Goal: Task Accomplishment & Management: Use online tool/utility

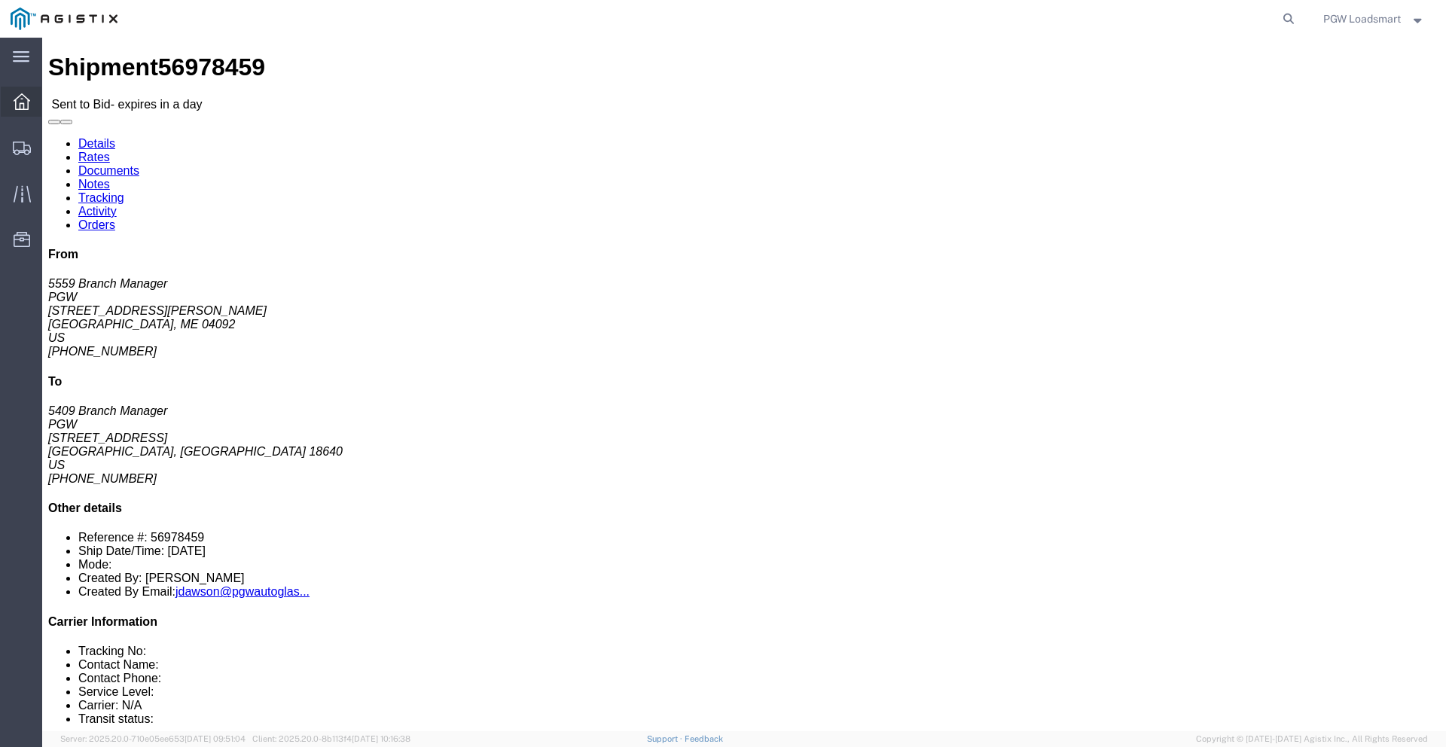
click at [19, 107] on icon at bounding box center [22, 101] width 17 height 17
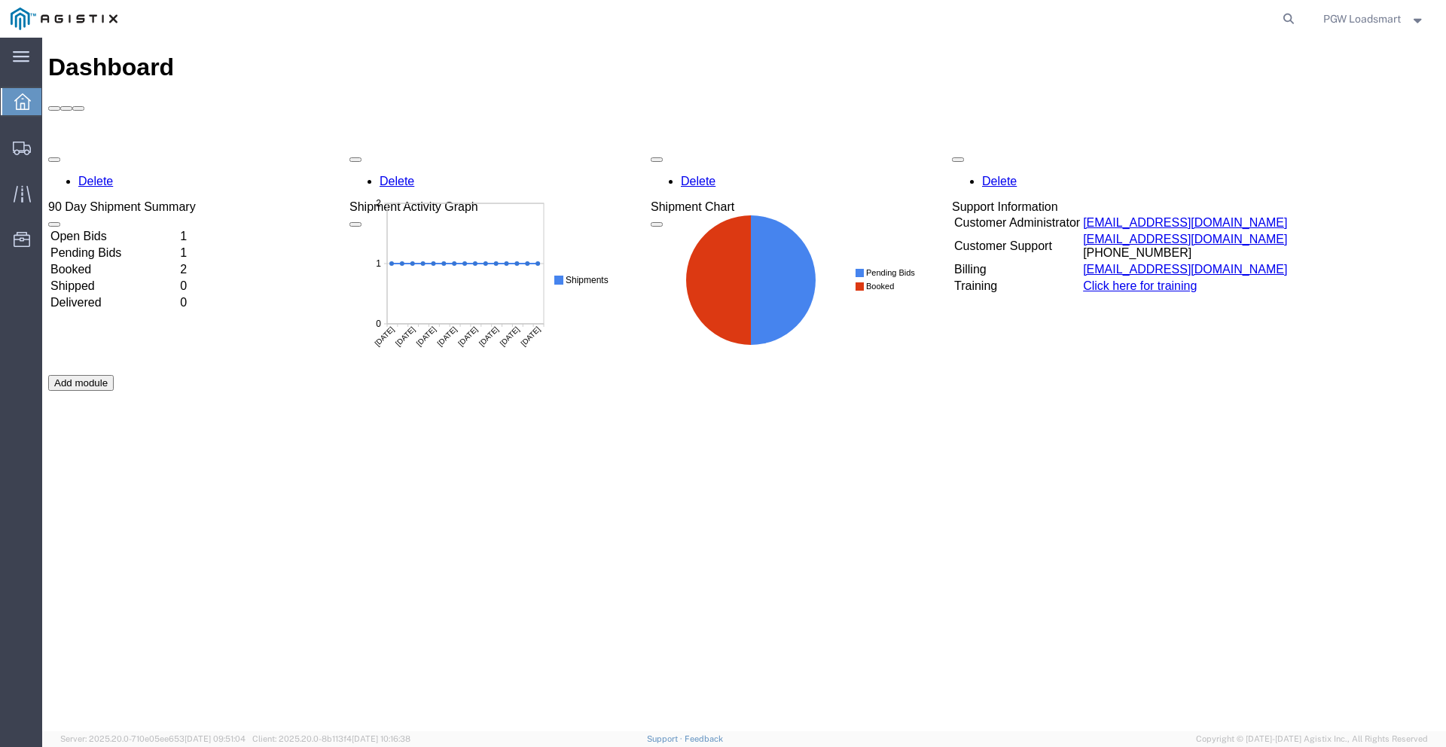
click at [123, 149] on div "Delete 90 Day Shipment Summary Open Bids 1 Pending Bids 1 Booked 2 Shipped 0 De…" at bounding box center [744, 375] width 1392 height 452
click at [113, 229] on td "Open Bids" at bounding box center [114, 236] width 128 height 15
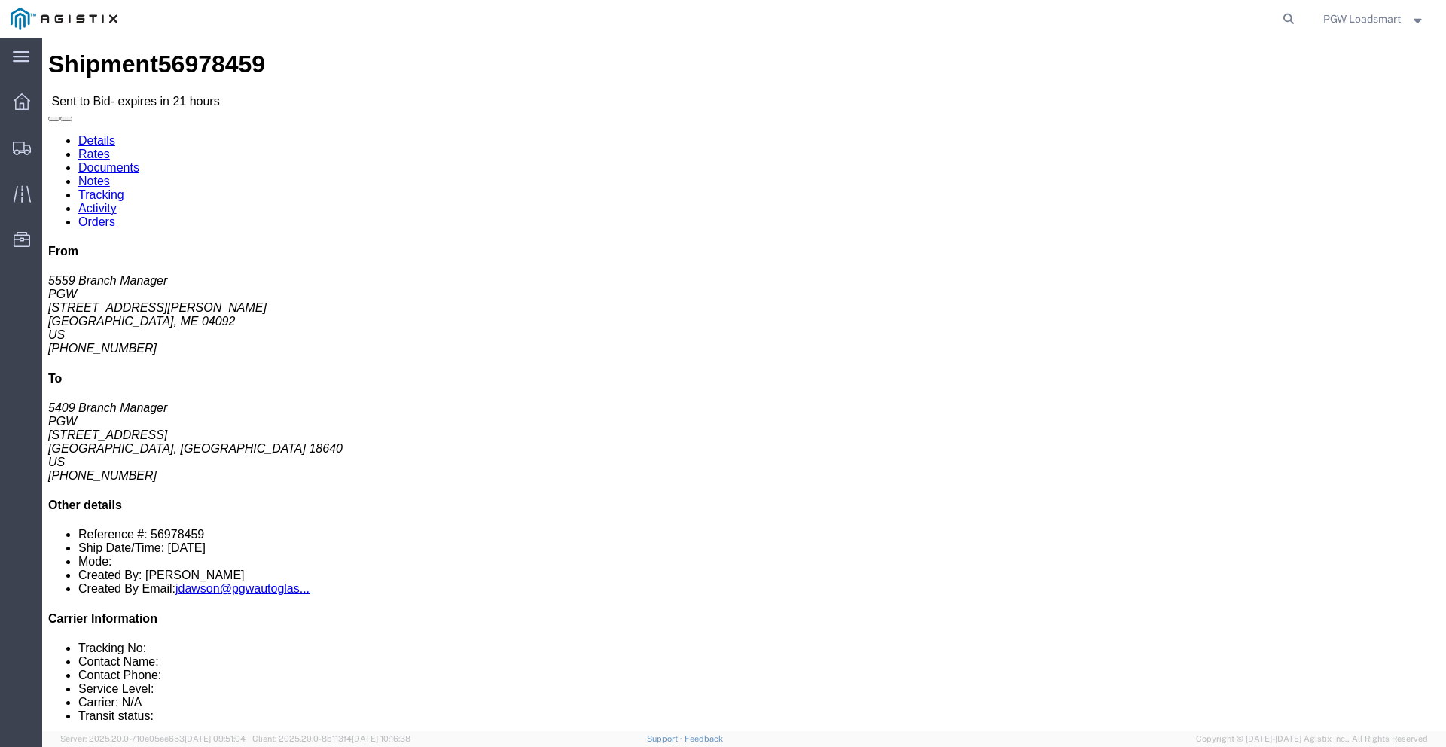
scroll to position [5, 0]
click link "Enter / Modify Bid"
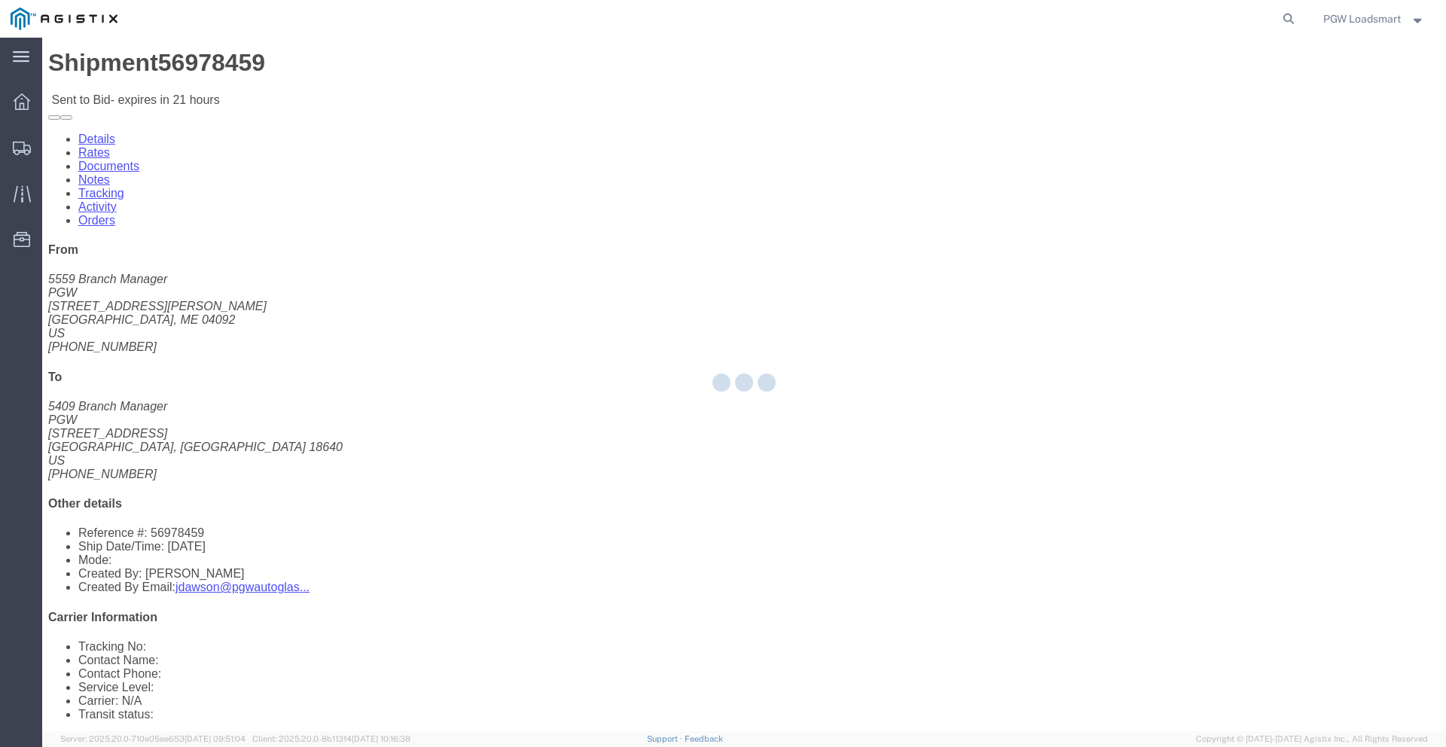
select select "6946"
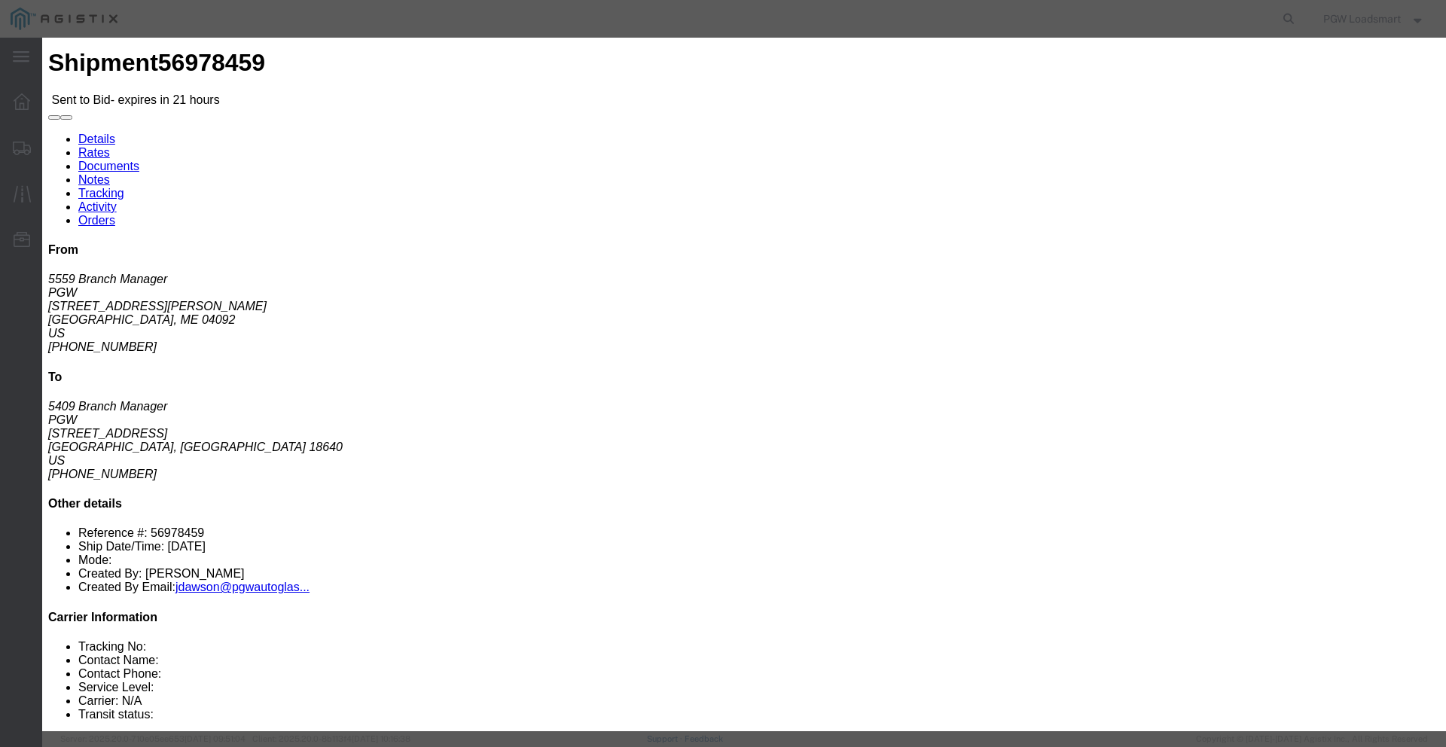
click select "Select Rail TL Standard 3 - 5 Day"
select select "16794"
click select "Select Rail TL Standard 3 - 5 Day"
click input "text"
type input "LOAA"
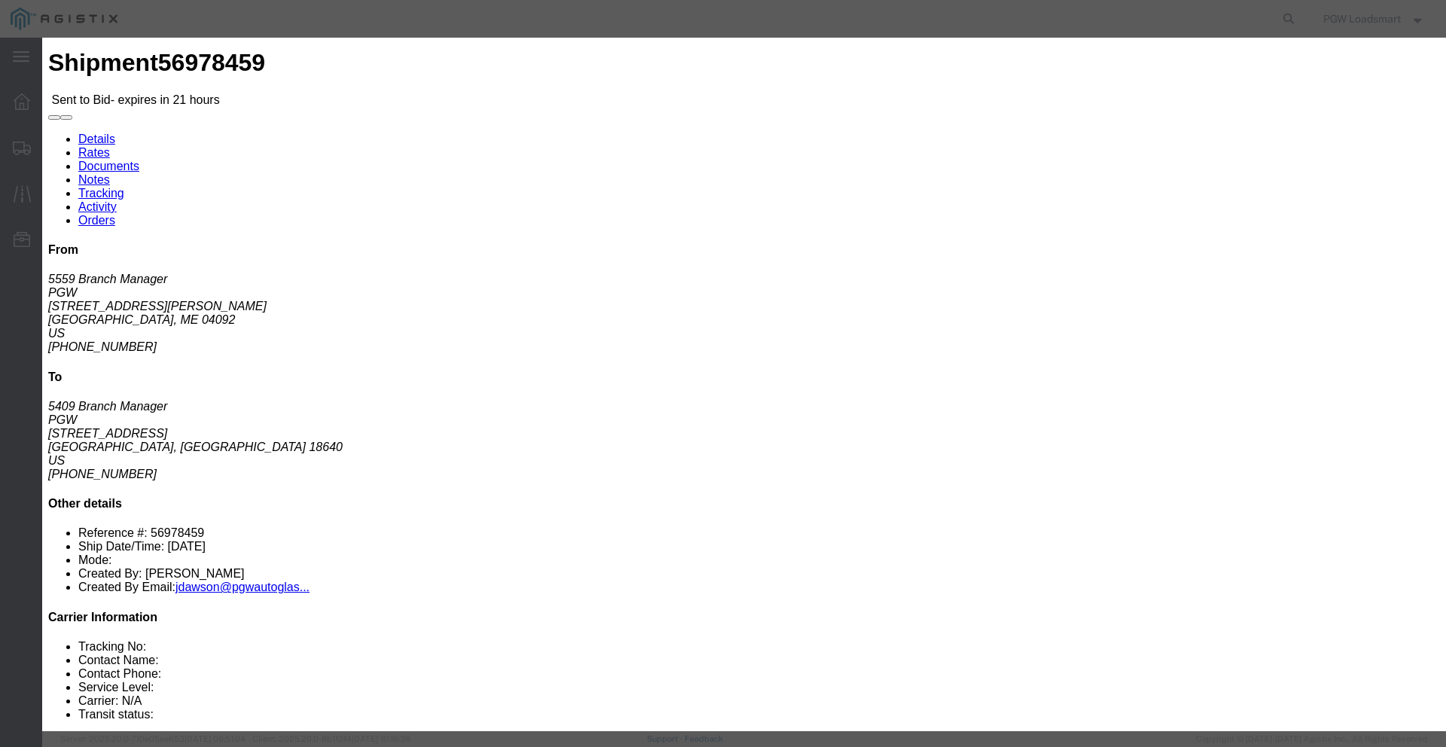
click select "Select Air Less than Truckload Multi-Leg Ocean Freight Rail Small Parcel Truckl…"
select select "TL"
click select "Select Air Less than Truckload Multi-Leg Ocean Freight Rail Small Parcel Truckl…"
click input "number"
type input "1065"
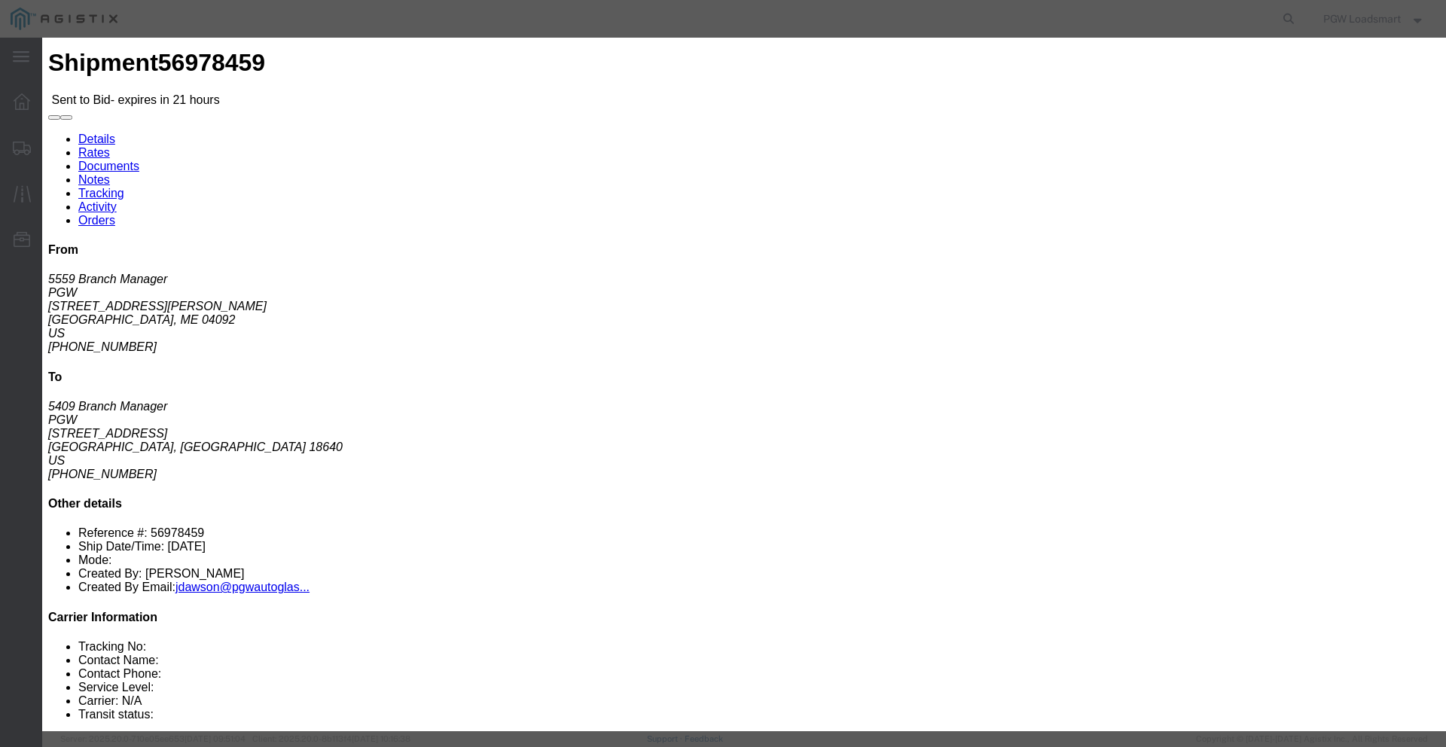
click input "number"
type input ".01"
click label "Notes / Description"
click select "Select 2 Day Service 3 Axle Winch Truck 3 to 5 Day Service 96L Domestic Flat Ra…"
select select "FUEL"
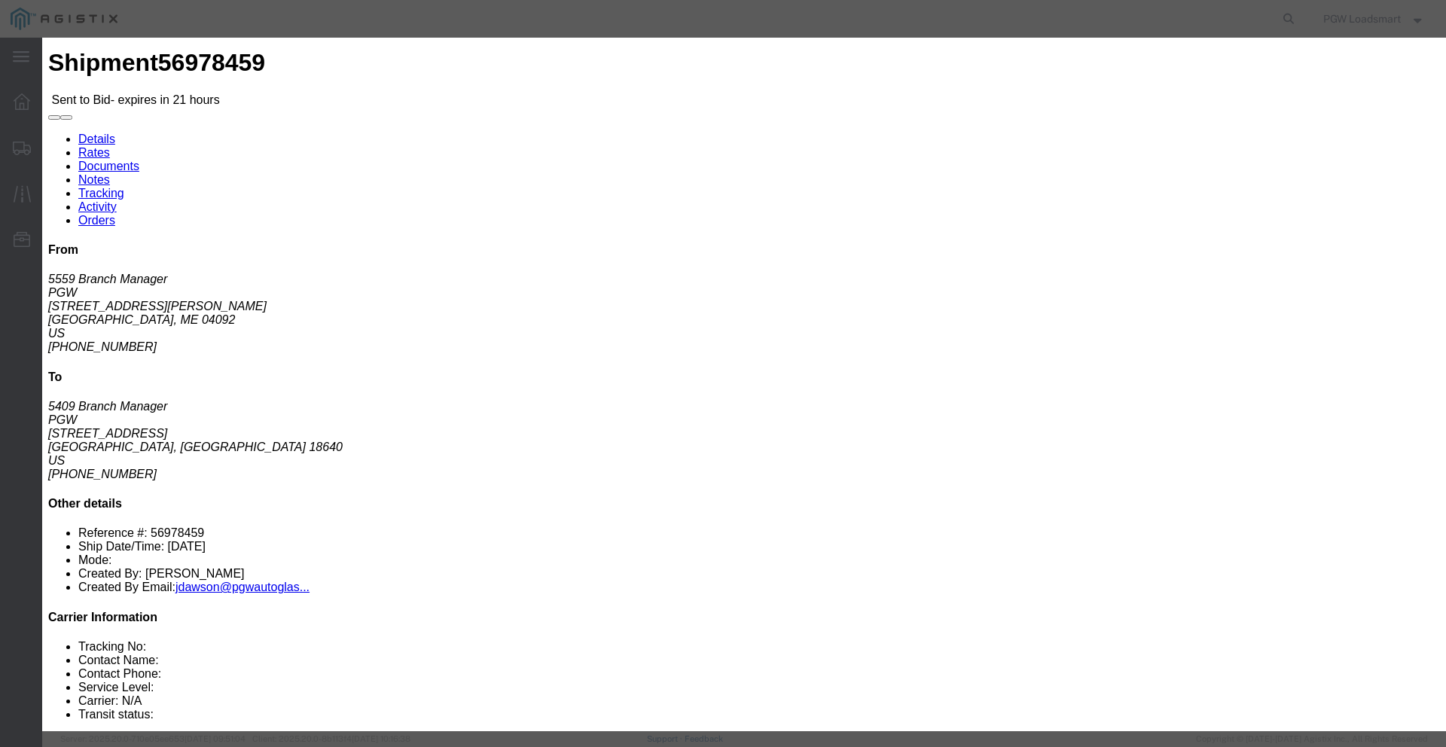
click select "Select 2 Day Service 3 Axle Winch Truck 3 to 5 Day Service 96L Domestic Flat Ra…"
click button "Submit"
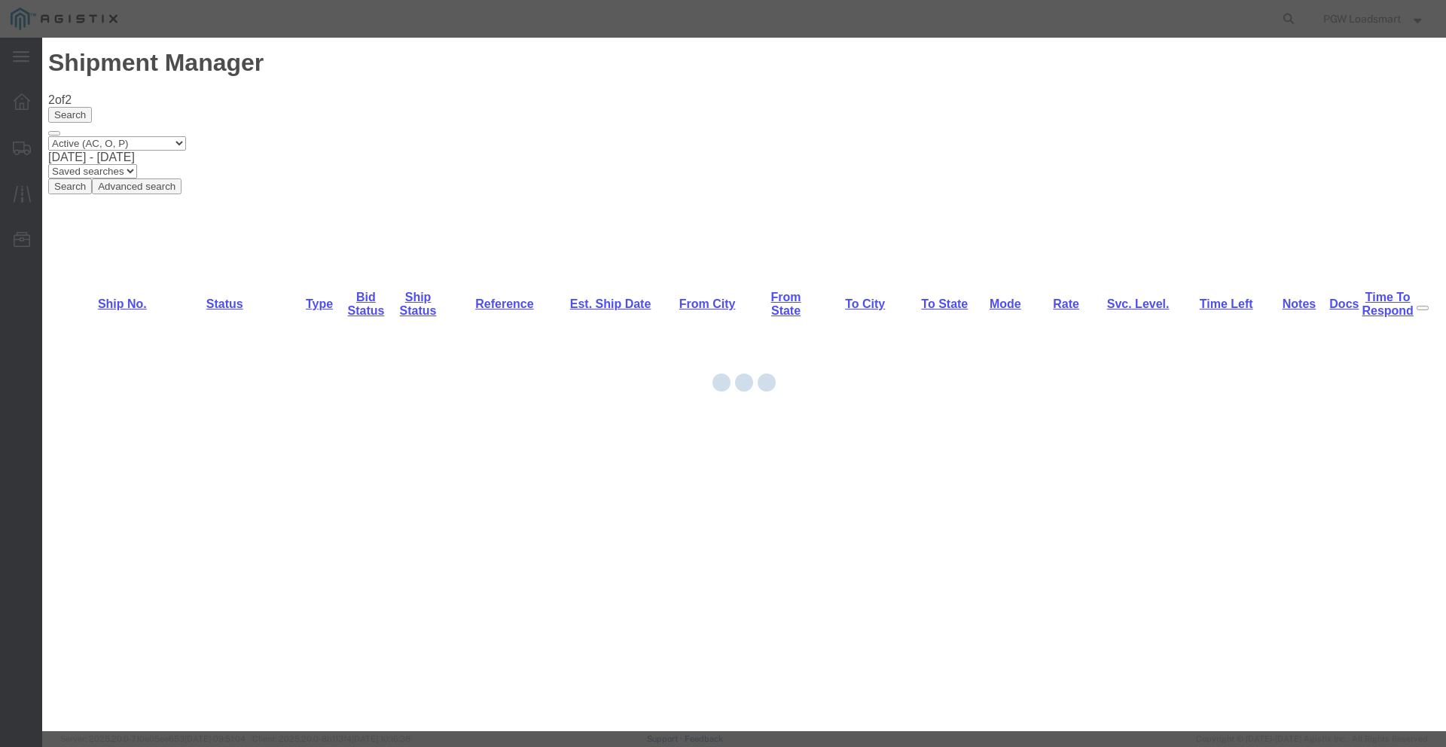
scroll to position [0, 0]
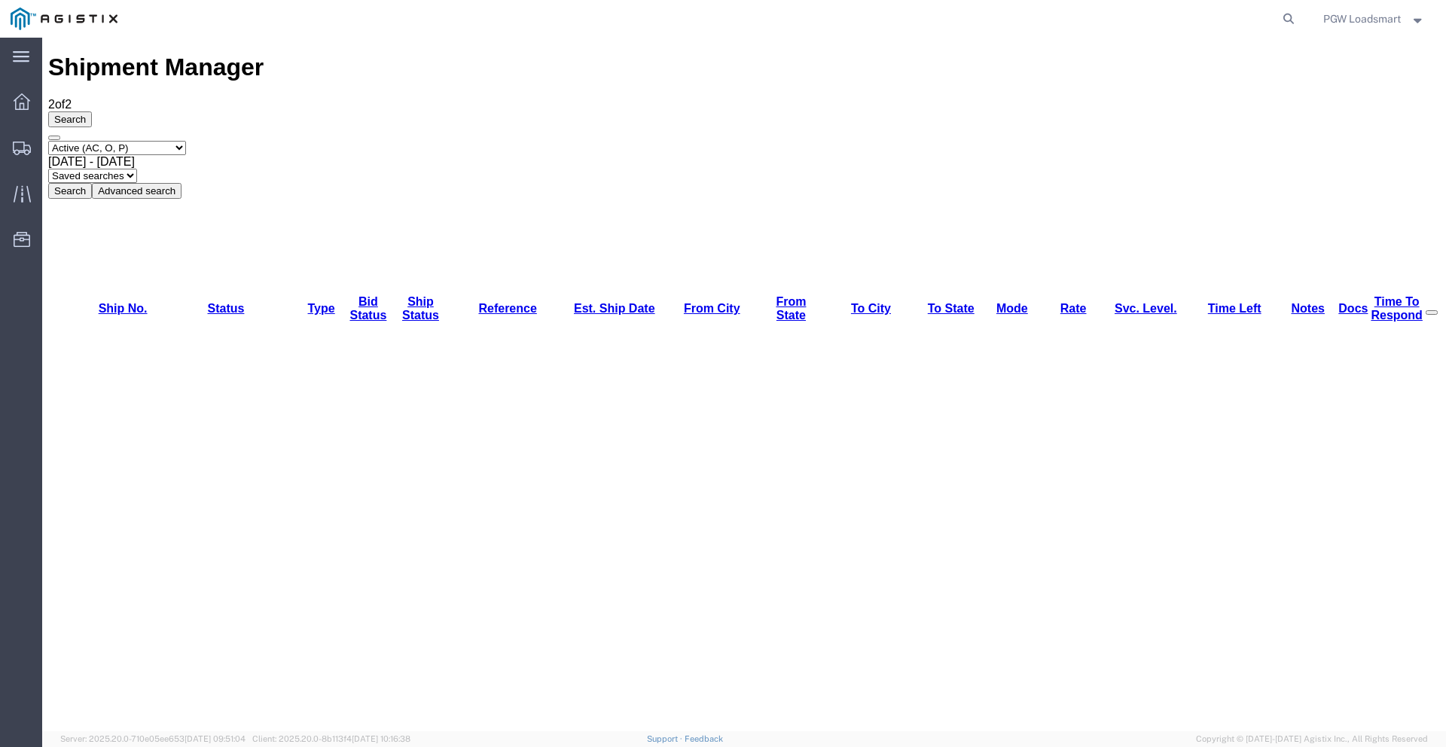
drag, startPoint x: 795, startPoint y: 172, endPoint x: 854, endPoint y: 172, distance: 58.7
copy td "Saskatoon"
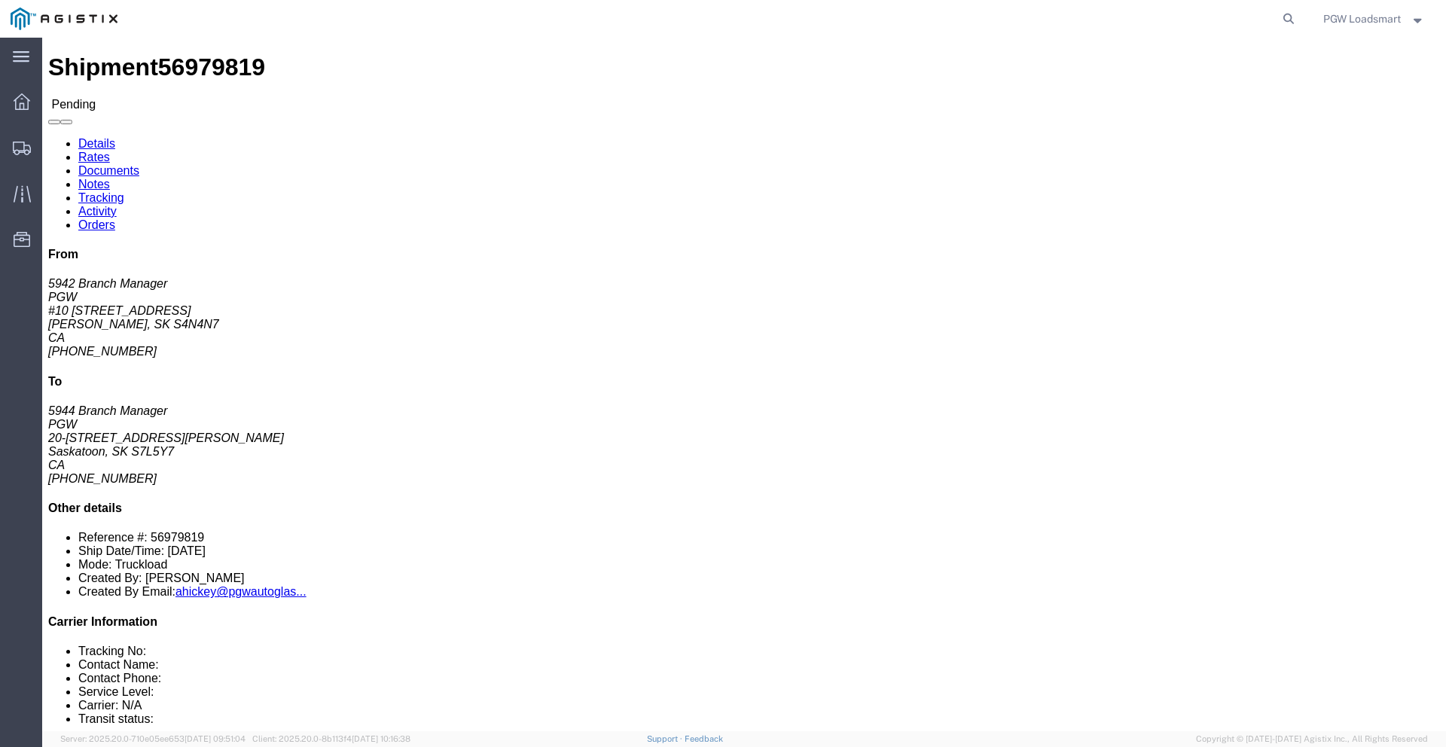
click button "Enter / Modify Bid"
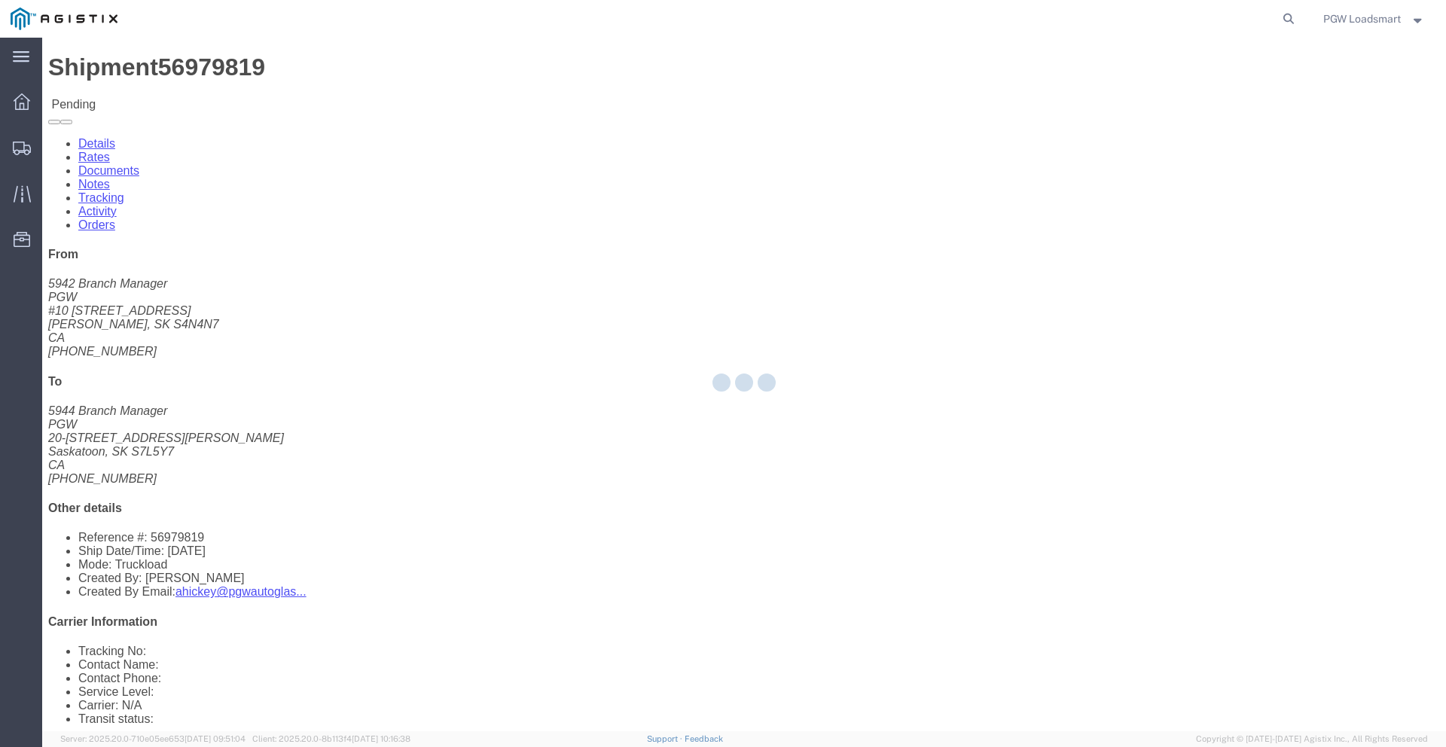
select select "6946"
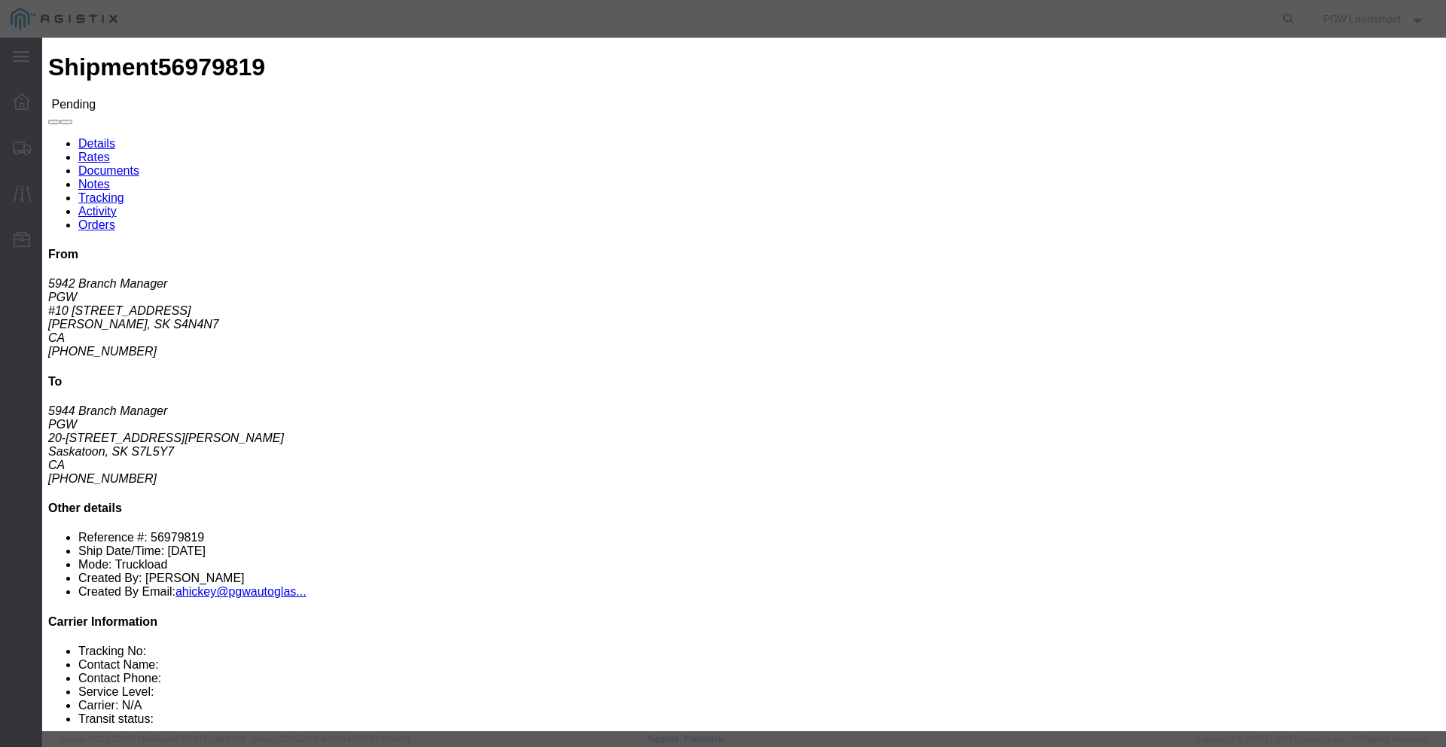
click link "quote_3e30c90954abc2f16cdc - Loadsmart Inc - TL Standard 3 - 5 Day"
click button "Submit"
click input "0.00"
type input "0.01"
click textarea
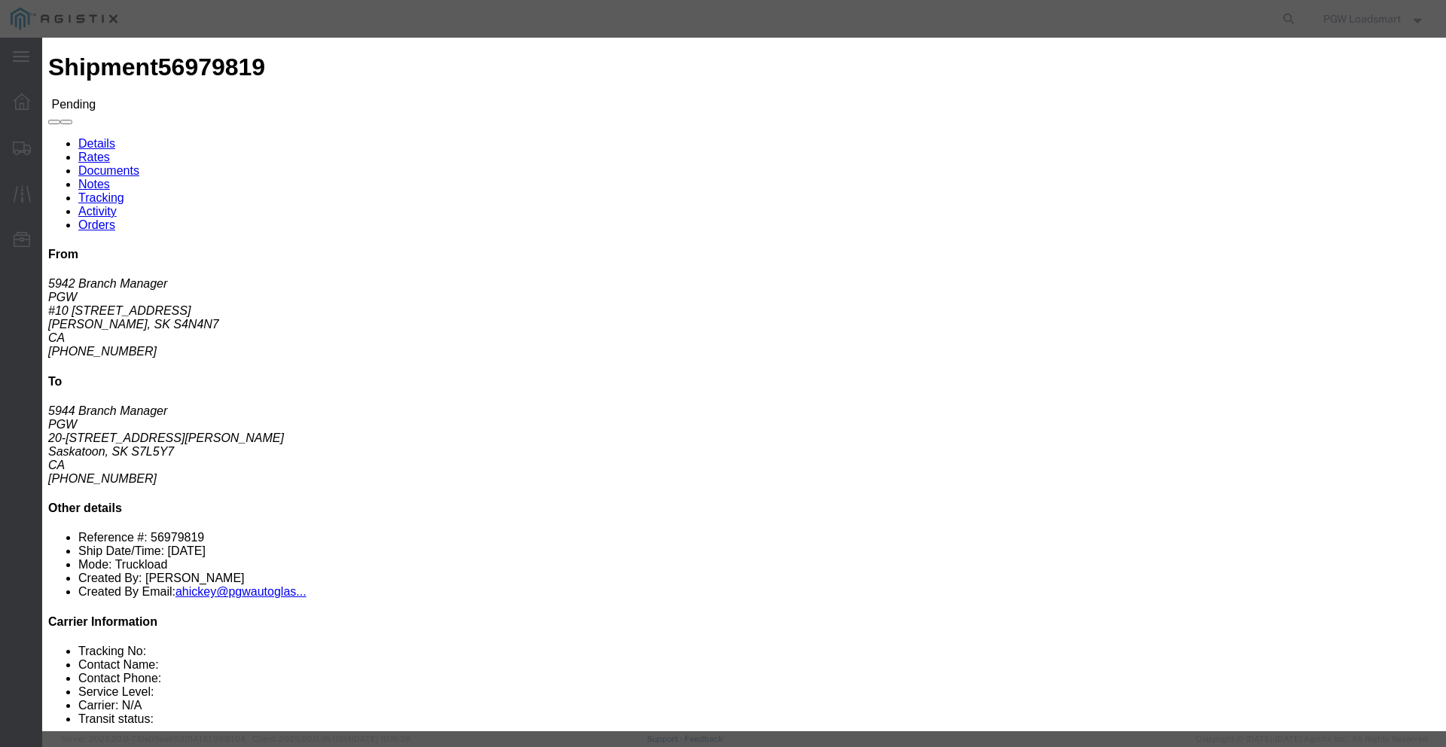
click button "Submit"
